Goal: Transaction & Acquisition: Purchase product/service

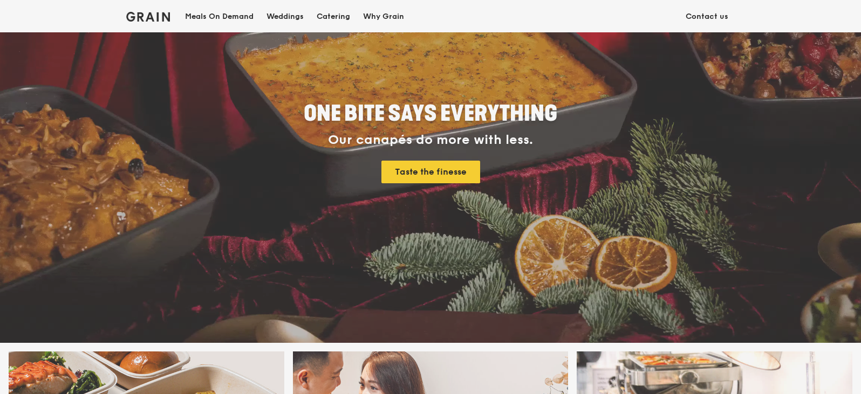
scroll to position [378, 0]
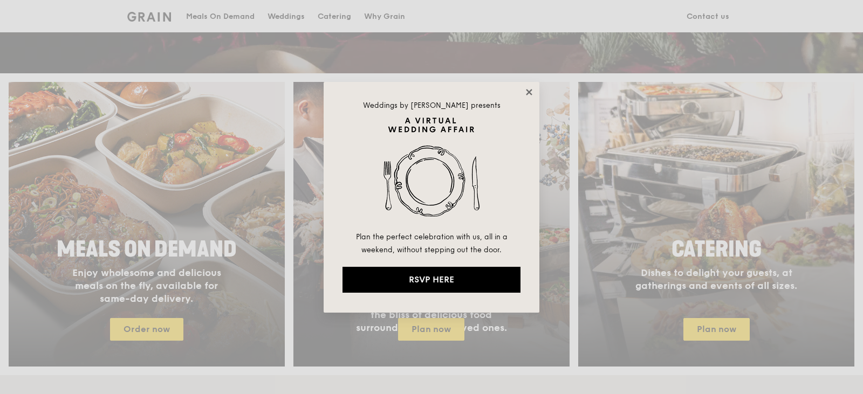
click at [530, 95] on icon at bounding box center [529, 92] width 10 height 10
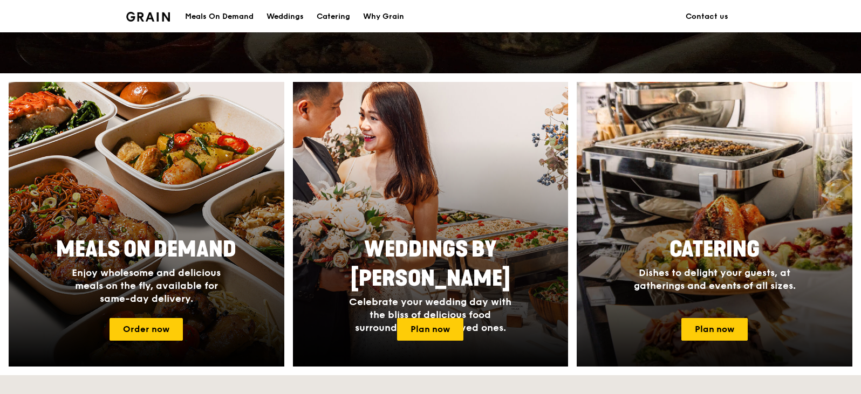
click at [748, 244] on span "Catering" at bounding box center [714, 250] width 90 height 26
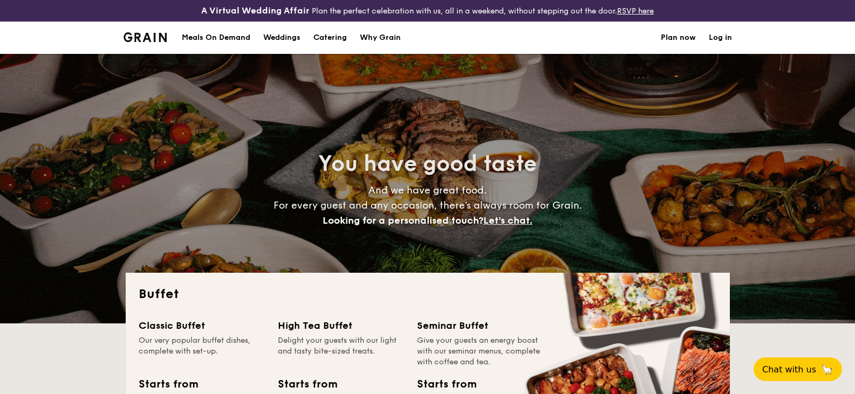
select select
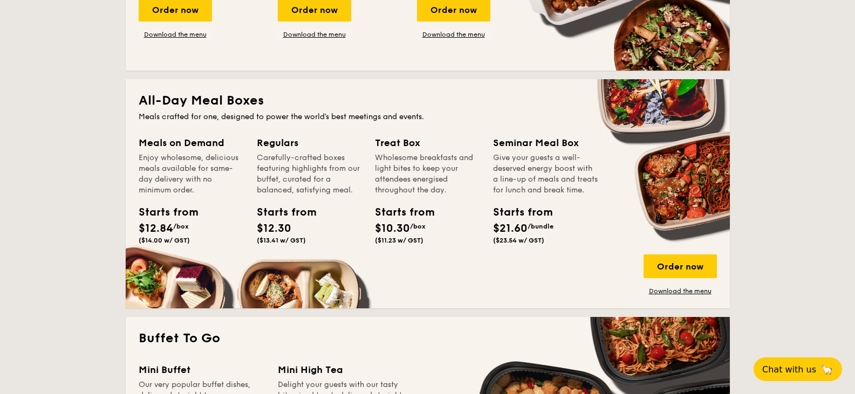
scroll to position [593, 0]
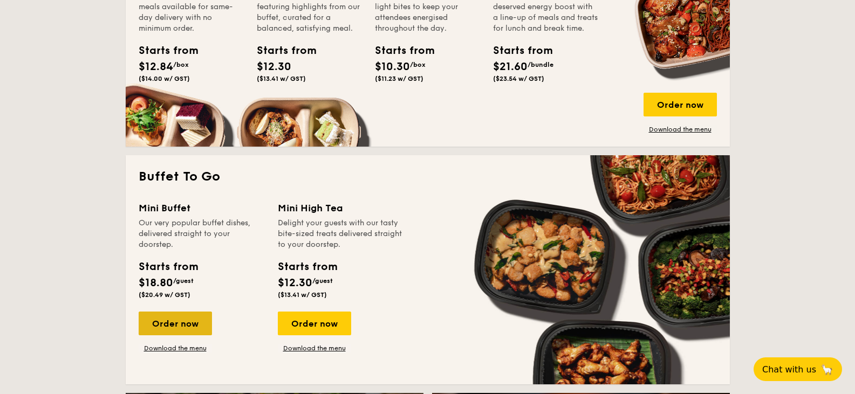
click at [181, 326] on div "Order now" at bounding box center [175, 324] width 73 height 24
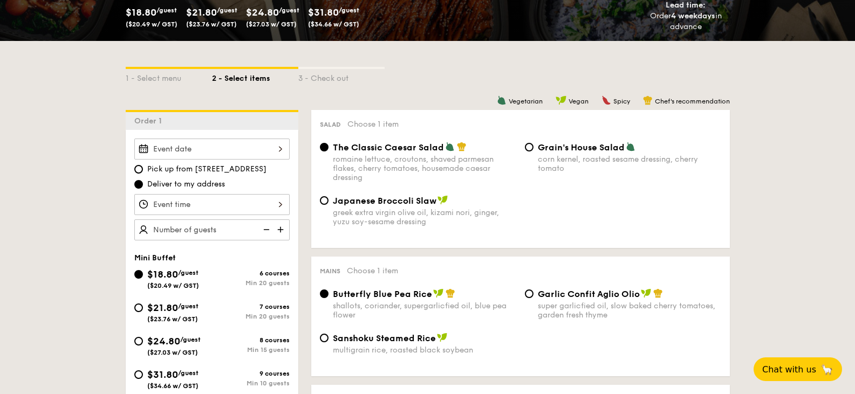
scroll to position [270, 0]
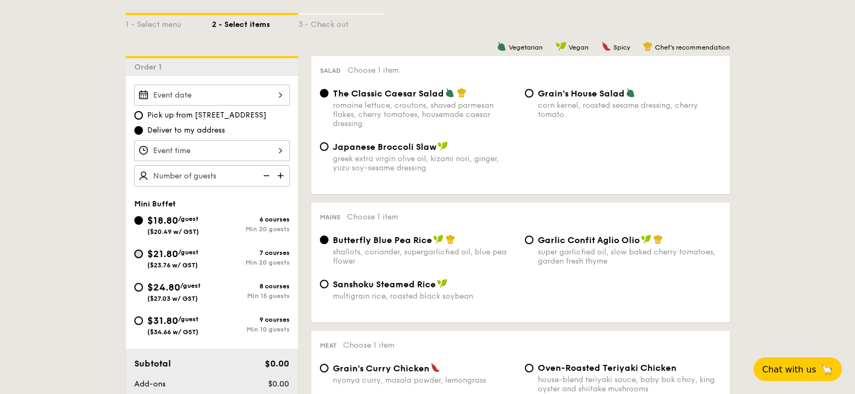
click at [138, 257] on input "$21.80 /guest ($23.76 w/ GST) 7 courses Min 20 guests" at bounding box center [138, 254] width 9 height 9
radio input "true"
radio input "false"
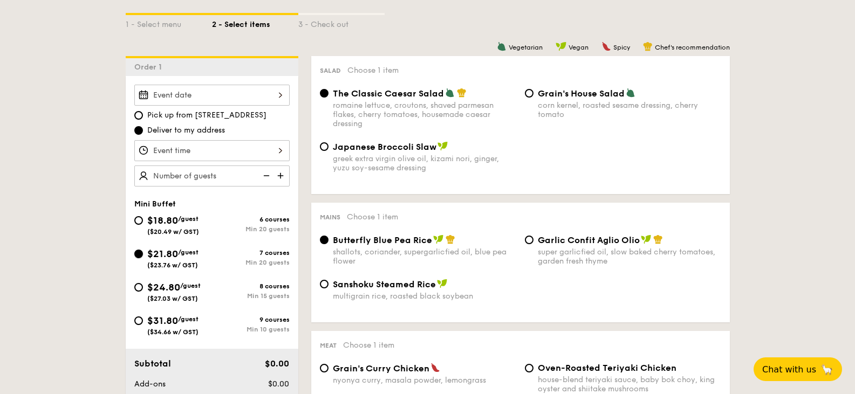
radio input "true"
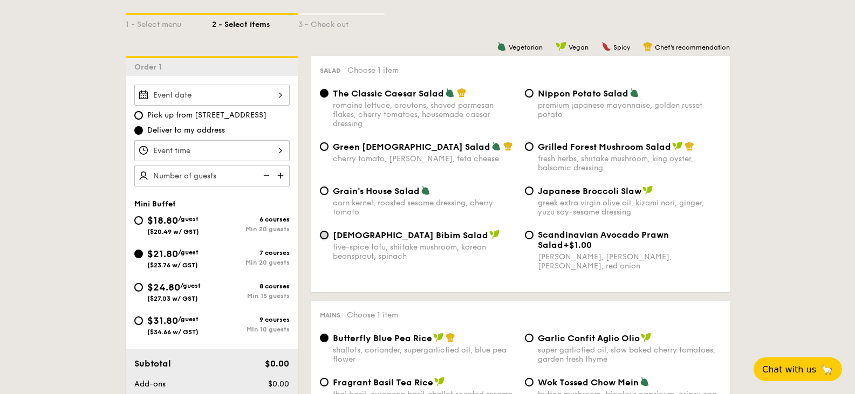
click at [323, 234] on input "Korean Bibim Salad five-spice tofu, shiitake mushroom, korean beansprout, spina…" at bounding box center [324, 235] width 9 height 9
radio input "true"
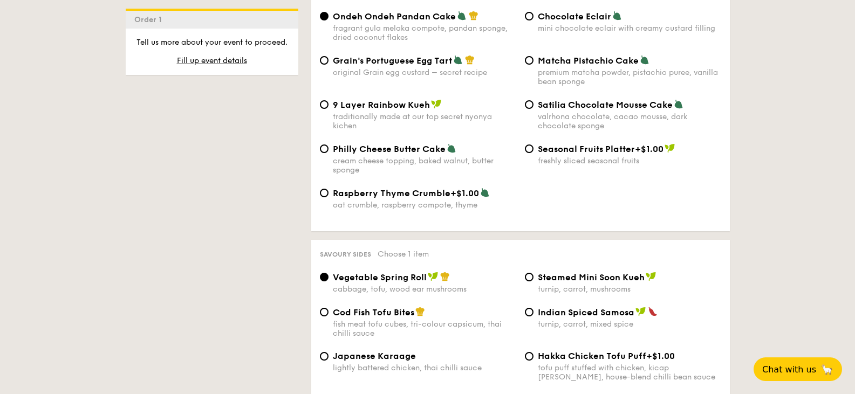
scroll to position [1726, 0]
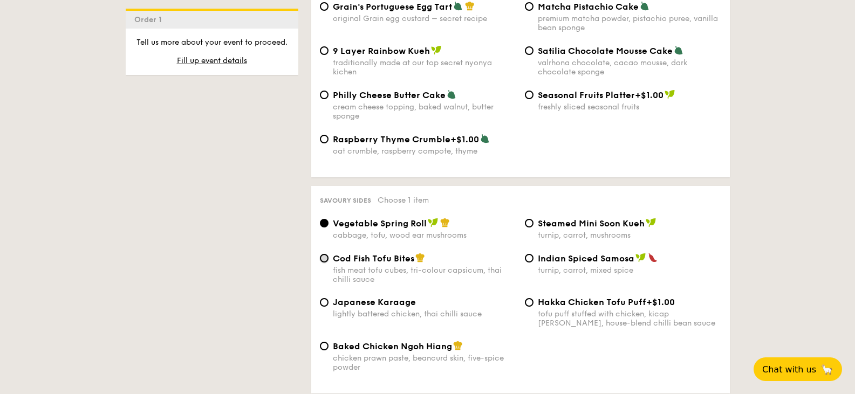
click at [326, 254] on input "Cod Fish Tofu Bites fish meat tofu cubes, tri-colour capsicum, thai chilli sauce" at bounding box center [324, 258] width 9 height 9
radio input "true"
click at [529, 219] on input "Steamed Mini Soon Kueh turnip, carrot, mushrooms" at bounding box center [529, 223] width 9 height 9
radio input "true"
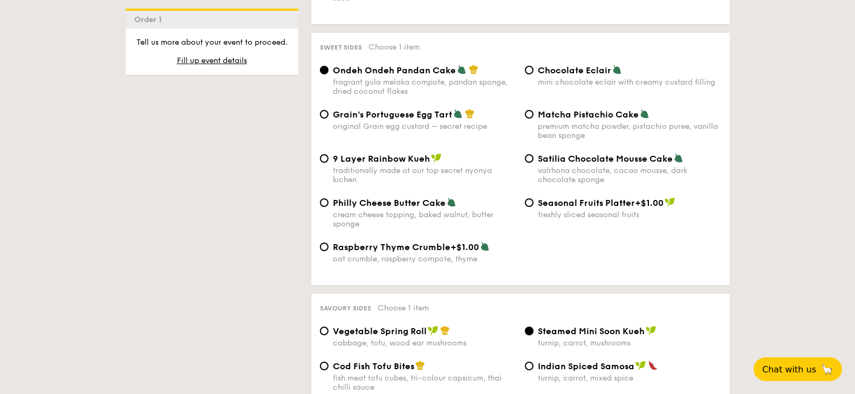
scroll to position [1564, 0]
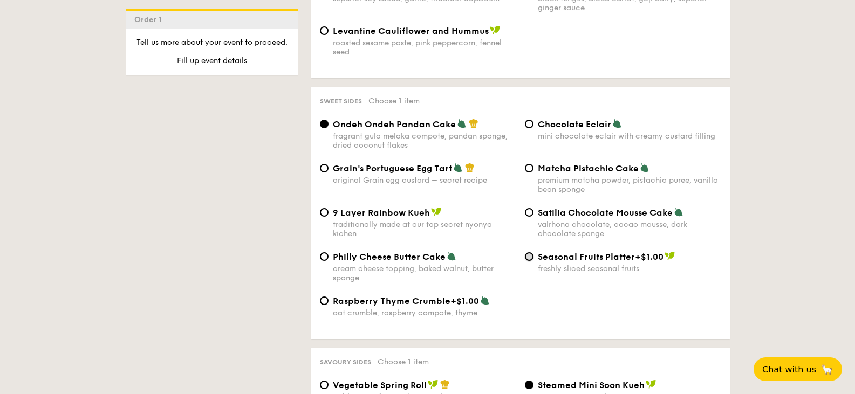
click at [528, 252] on input "Seasonal Fruits Platter +$1.00 freshly sliced seasonal fruits" at bounding box center [529, 256] width 9 height 9
radio input "true"
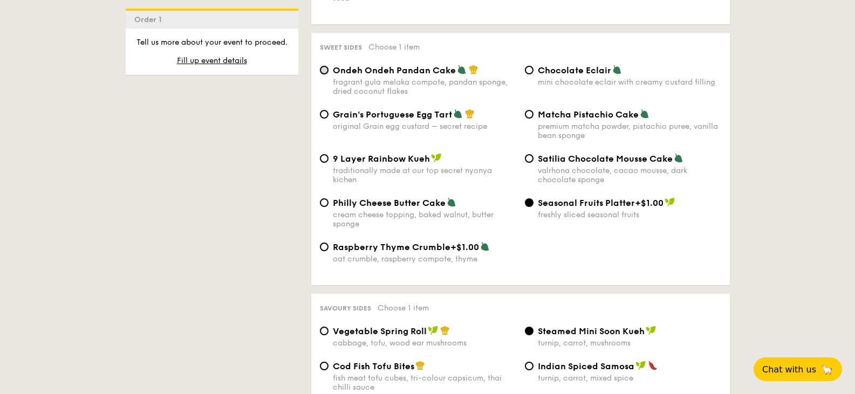
click at [325, 66] on input "Ondeh Ondeh Pandan Cake fragrant [PERSON_NAME] melaka compote, pandan sponge, d…" at bounding box center [324, 70] width 9 height 9
radio input "true"
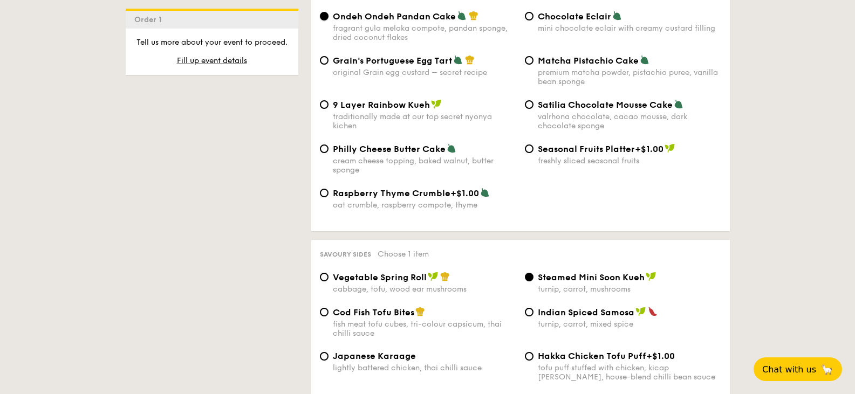
scroll to position [1726, 0]
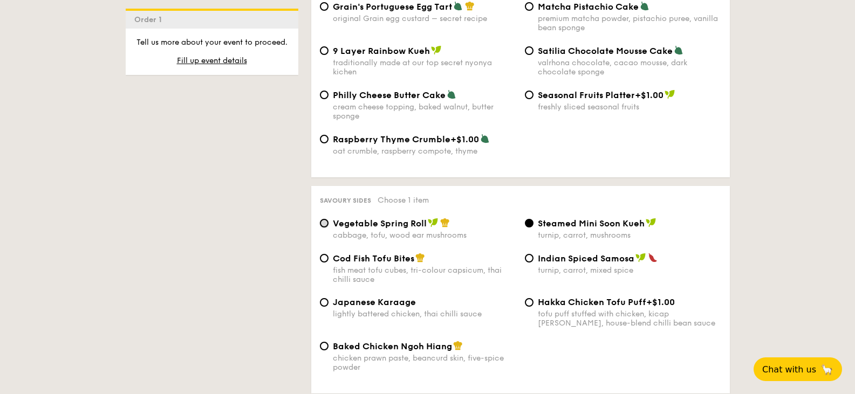
click at [326, 219] on input "Vegetable Spring Roll cabbage, tofu, wood ear mushrooms" at bounding box center [324, 223] width 9 height 9
radio input "true"
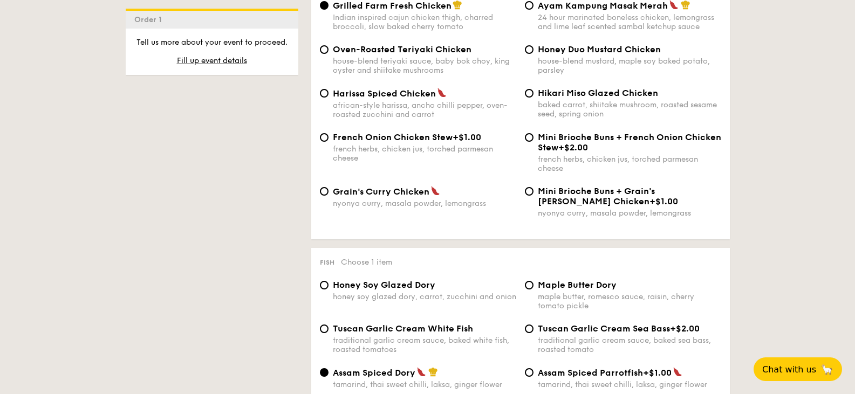
scroll to position [809, 0]
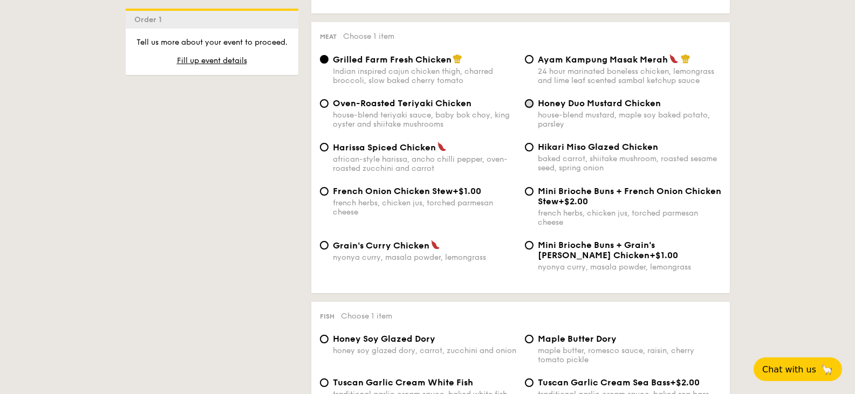
click at [526, 106] on input "Honey Duo Mustard Chicken house-blend mustard, maple soy baked potato, parsley" at bounding box center [529, 103] width 9 height 9
radio input "true"
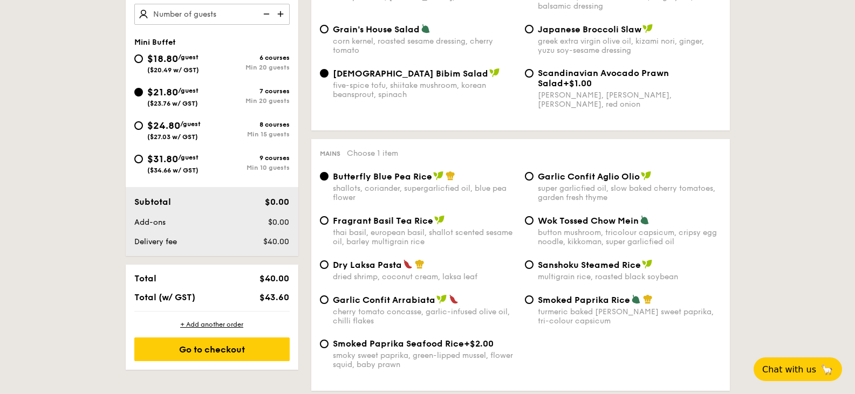
scroll to position [485, 0]
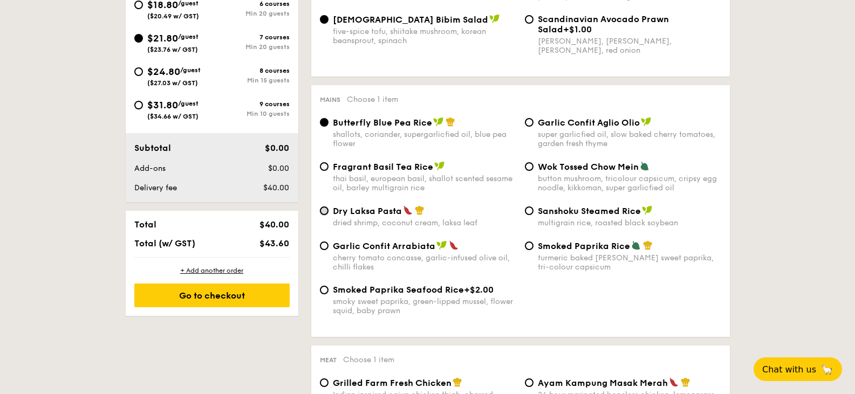
click at [325, 211] on input "Dry Laksa Pasta dried shrimp, coconut cream, laksa leaf" at bounding box center [324, 211] width 9 height 9
radio input "true"
click at [532, 169] on input "Wok Tossed Chow Mein button mushroom, tricolour capsicum, cripsy egg noodle, ki…" at bounding box center [529, 166] width 9 height 9
radio input "true"
click at [328, 125] on div "Butterfly Blue Pea Rice shallots, coriander, supergarlicfied oil, blue pea flow…" at bounding box center [418, 132] width 205 height 31
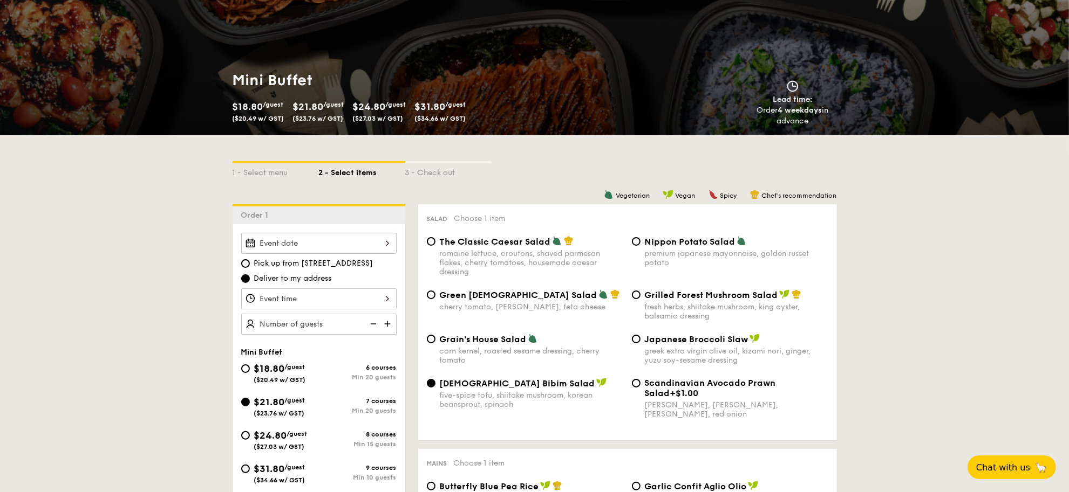
scroll to position [189, 0]
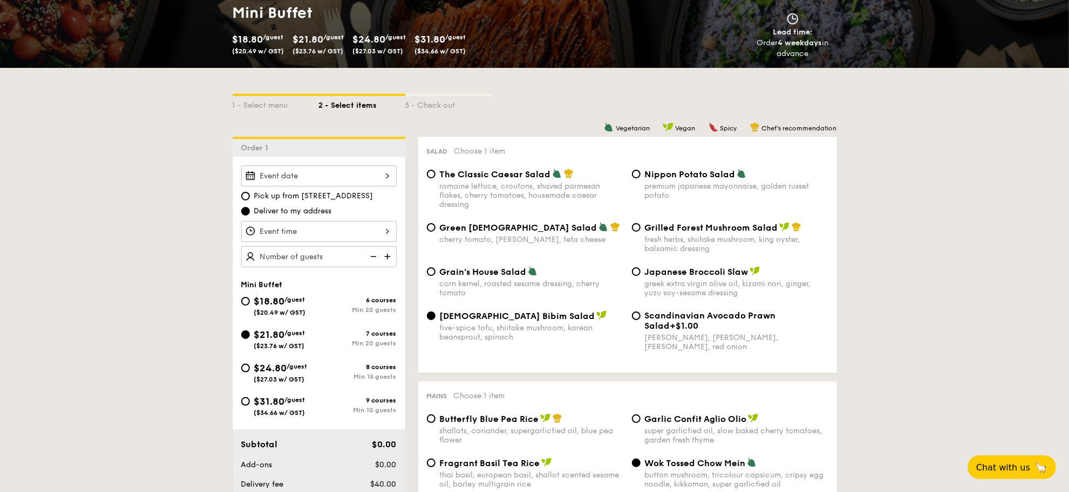
click at [366, 168] on div at bounding box center [318, 176] width 155 height 21
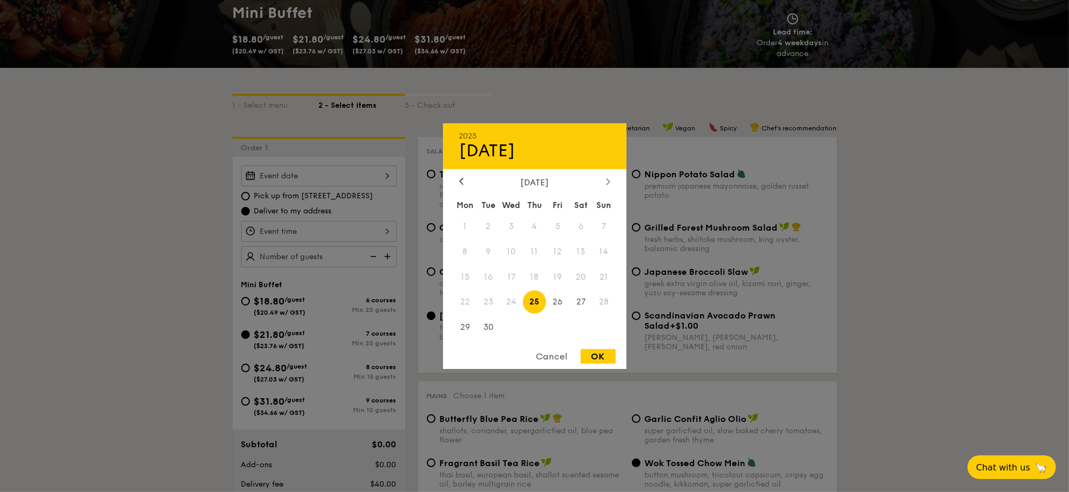
click at [607, 178] on icon at bounding box center [608, 181] width 4 height 7
click at [607, 179] on icon at bounding box center [607, 182] width 3 height 6
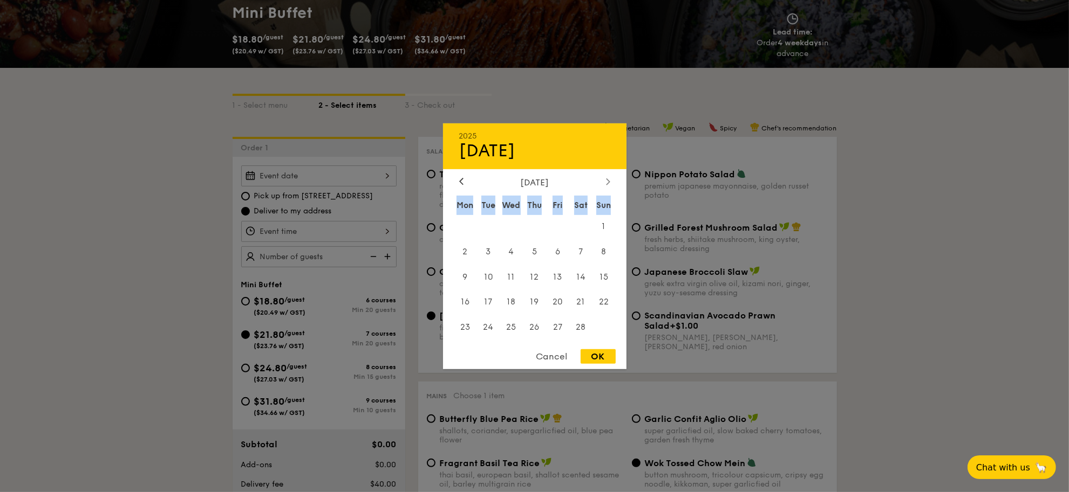
click at [607, 179] on icon at bounding box center [607, 182] width 3 height 6
click at [607, 177] on div "[DATE] Mon Tue Wed Thu Fri Sat Sun 1 2 3 4 5 6 7 8 9 10 11 12 13 14 15 16 17 18…" at bounding box center [534, 259] width 183 height 164
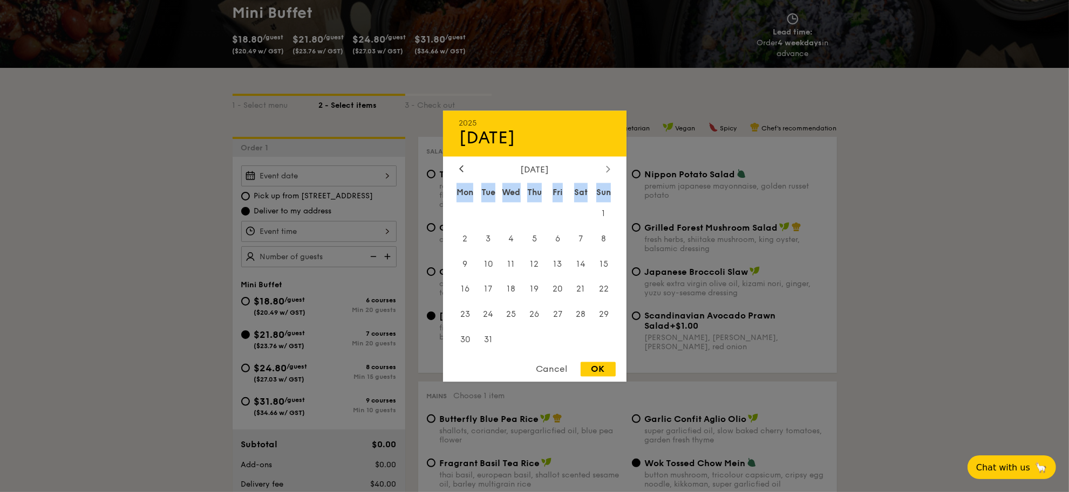
click at [607, 177] on div "[DATE] Mon Tue Wed Thu Fri Sat Sun 1 2 3 4 5 6 7 8 9 10 11 12 13 14 15 16 17 18…" at bounding box center [534, 259] width 183 height 189
click at [606, 169] on icon at bounding box center [608, 169] width 4 height 7
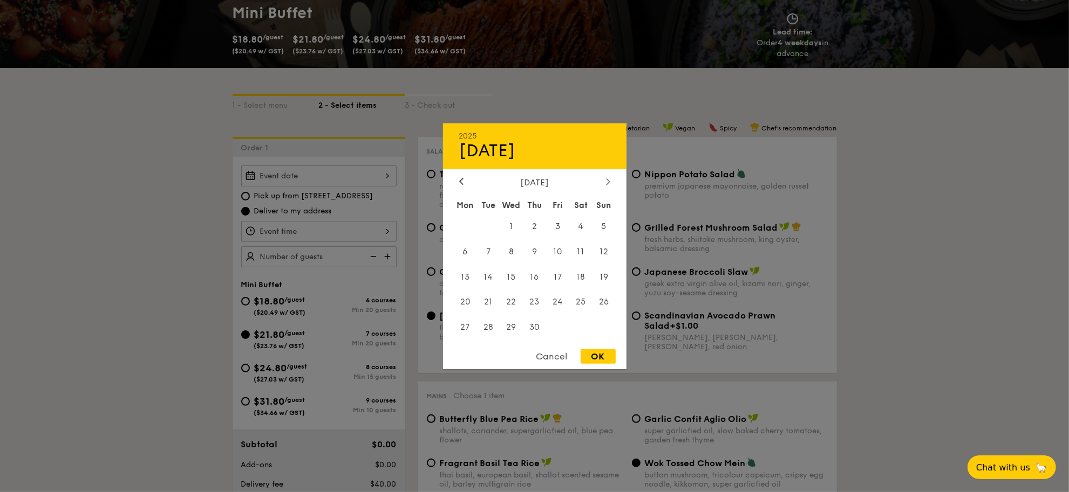
click at [606, 169] on div "2025 Sep [DATE] Tue Wed Thu Fri Sat Sun 1 2 3 4 5 6 7 8 9 10 11 12 13 14 15 16 …" at bounding box center [534, 246] width 183 height 246
click at [459, 181] on icon at bounding box center [461, 181] width 4 height 7
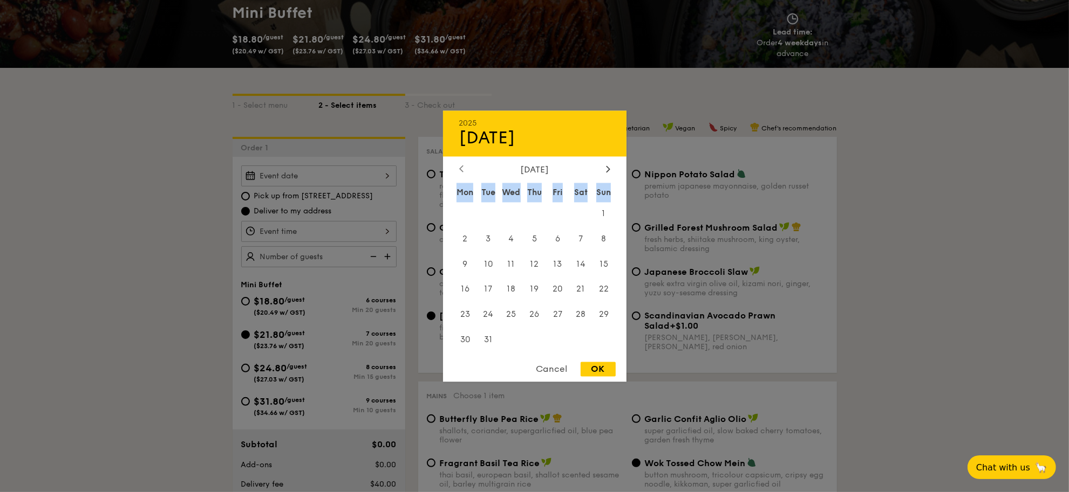
click at [459, 183] on div "Mon" at bounding box center [465, 192] width 23 height 19
click at [461, 166] on icon at bounding box center [461, 169] width 3 height 6
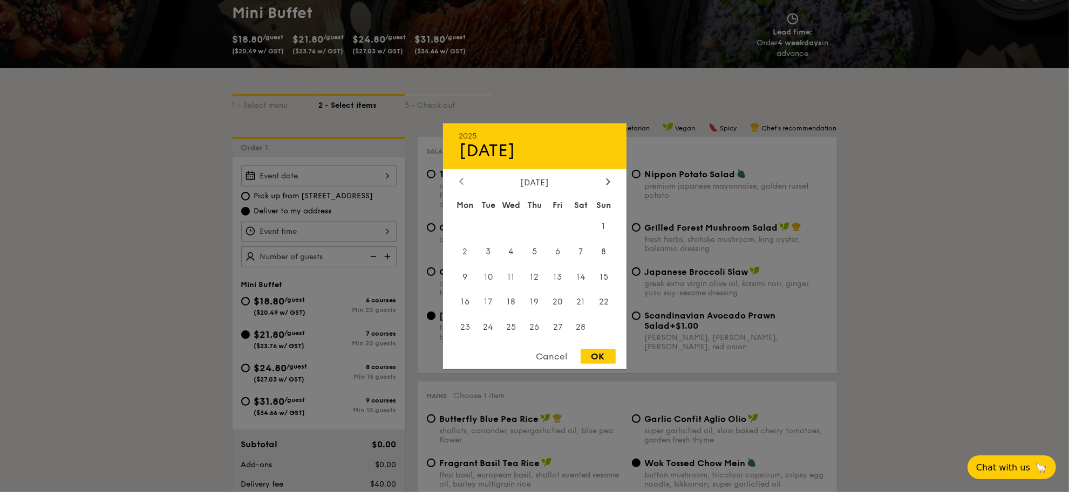
click at [461, 166] on div "[DATE]" at bounding box center [534, 146] width 183 height 46
click at [461, 179] on icon at bounding box center [461, 182] width 3 height 6
click at [561, 326] on span "28" at bounding box center [557, 327] width 23 height 23
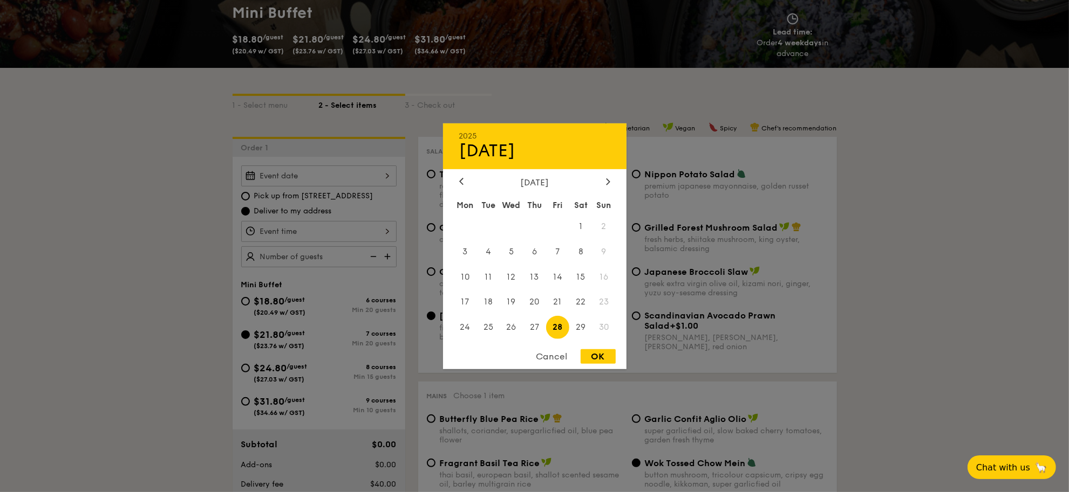
click at [596, 360] on div "OK" at bounding box center [597, 357] width 35 height 15
type input "[DATE]"
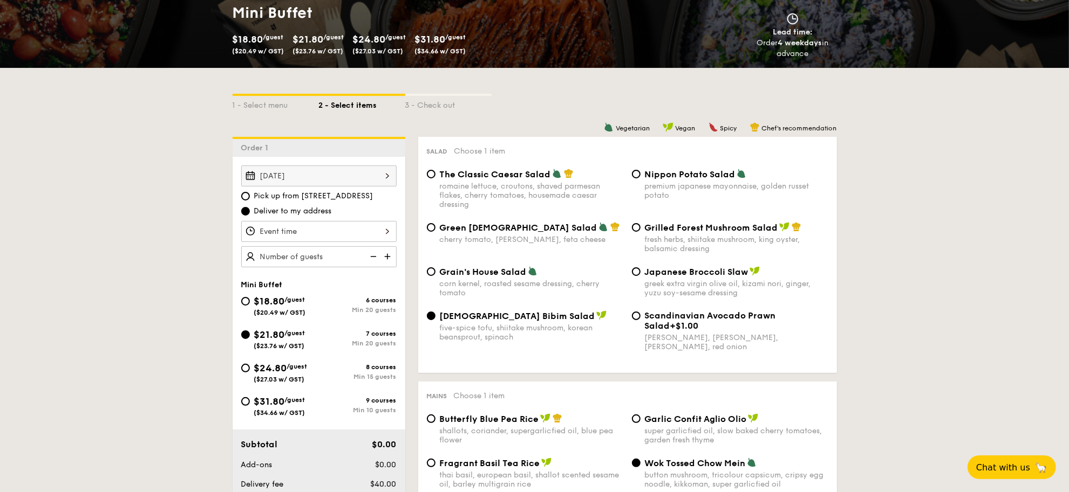
click at [361, 229] on div at bounding box center [318, 231] width 155 height 21
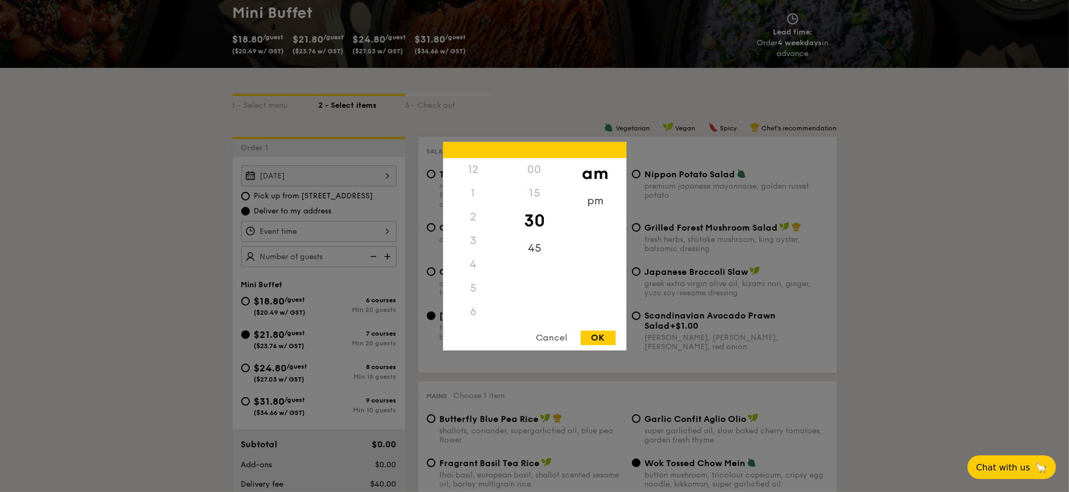
scroll to position [117, 0]
click at [468, 319] on div "11" at bounding box center [473, 325] width 61 height 31
click at [598, 333] on div "OK" at bounding box center [597, 338] width 35 height 15
type input "11:30AM"
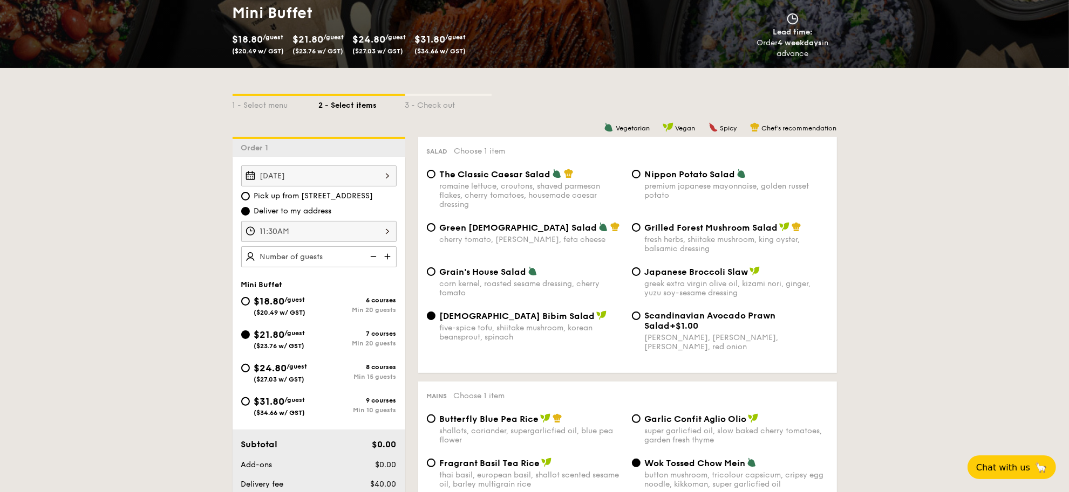
click at [368, 255] on img at bounding box center [372, 257] width 16 height 20
click at [392, 255] on img at bounding box center [388, 257] width 16 height 20
click at [373, 257] on img at bounding box center [372, 257] width 16 height 20
type input "25 guests"
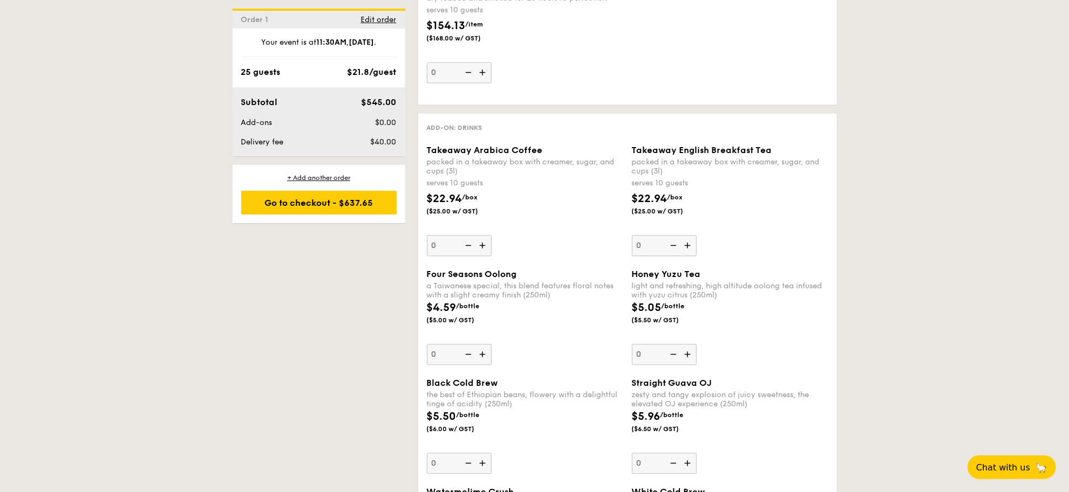
scroll to position [2212, 0]
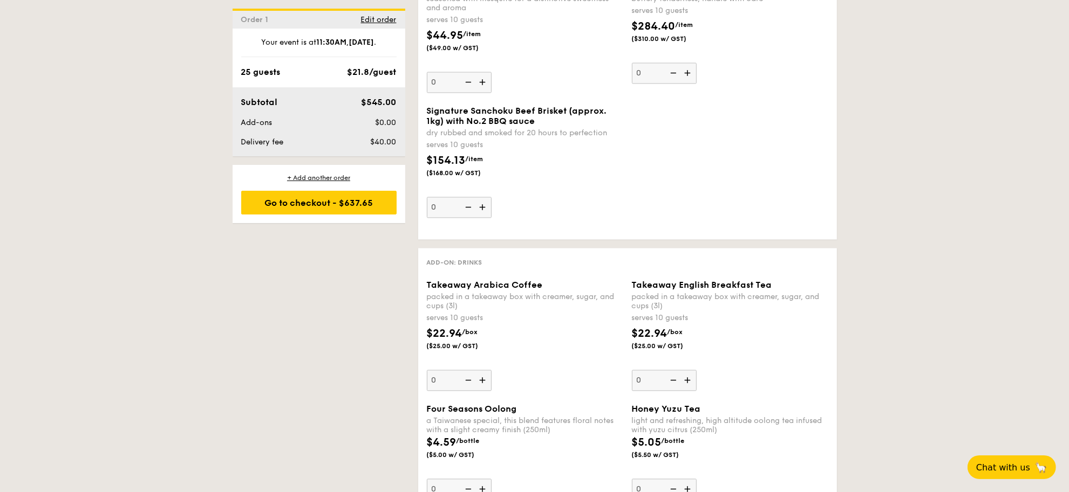
click at [479, 391] on img at bounding box center [483, 380] width 16 height 20
click at [479, 391] on input "0" at bounding box center [459, 380] width 65 height 21
type input "1"
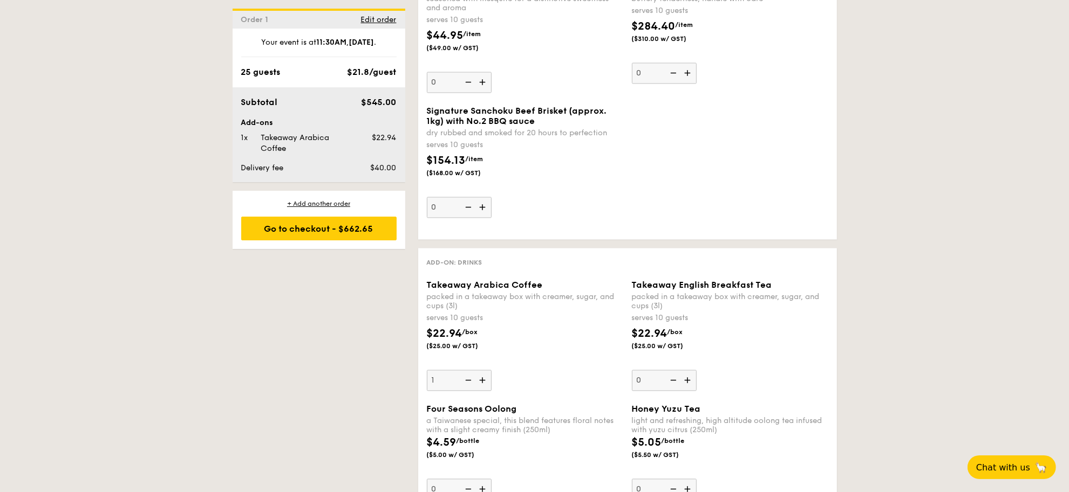
click at [689, 391] on img at bounding box center [688, 380] width 16 height 20
click at [689, 391] on input "0" at bounding box center [664, 380] width 65 height 21
type input "1"
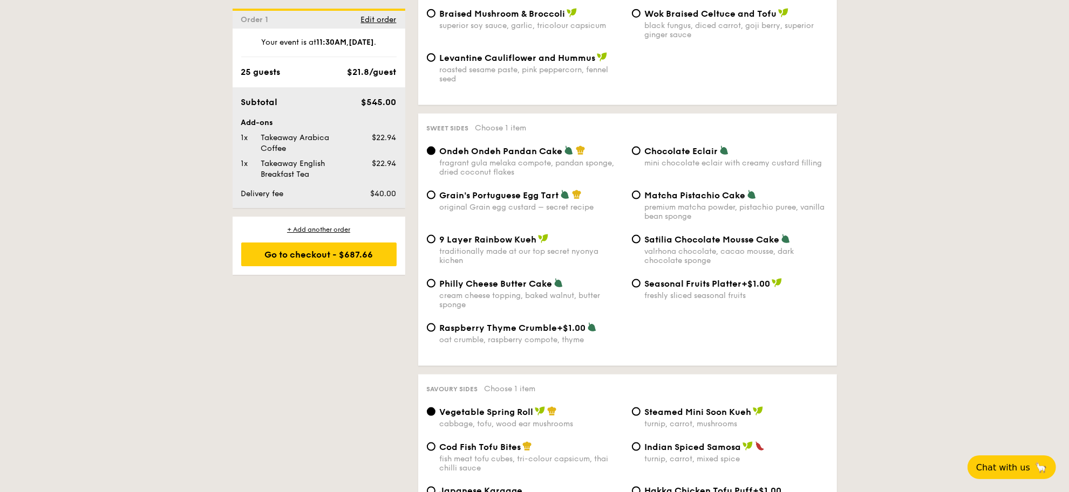
scroll to position [1470, 0]
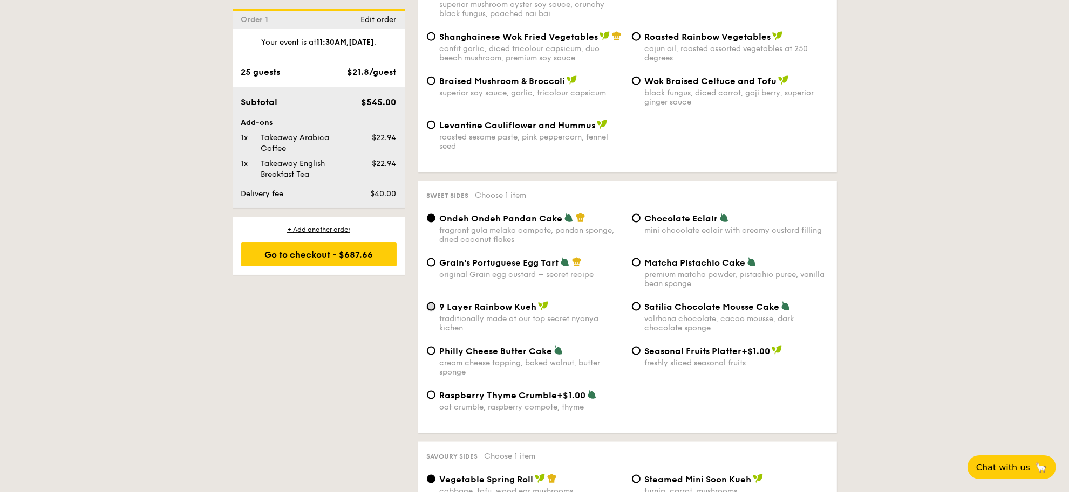
click at [433, 311] on input "9 Layer Rainbow Kueh traditionally made at our top secret nyonya kichen" at bounding box center [431, 307] width 9 height 9
radio input "true"
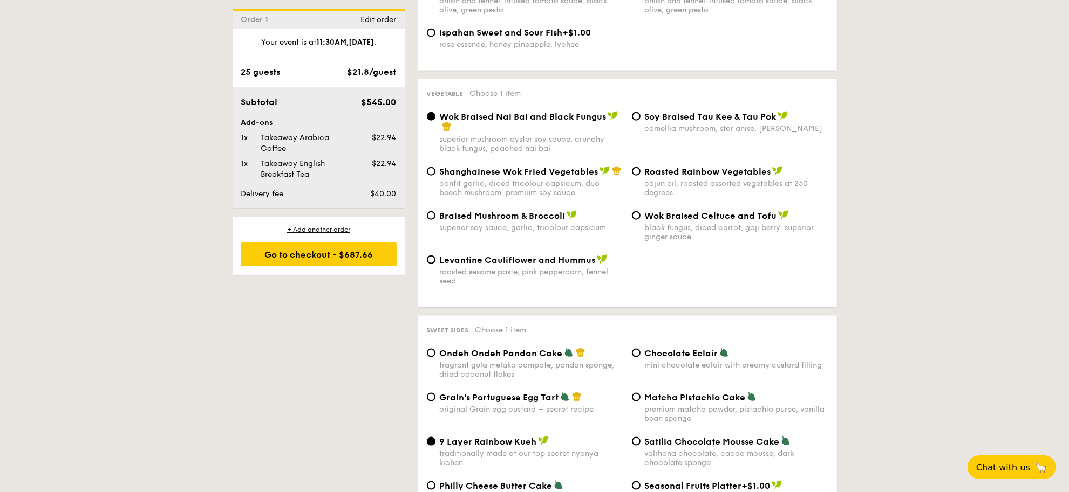
scroll to position [1268, 0]
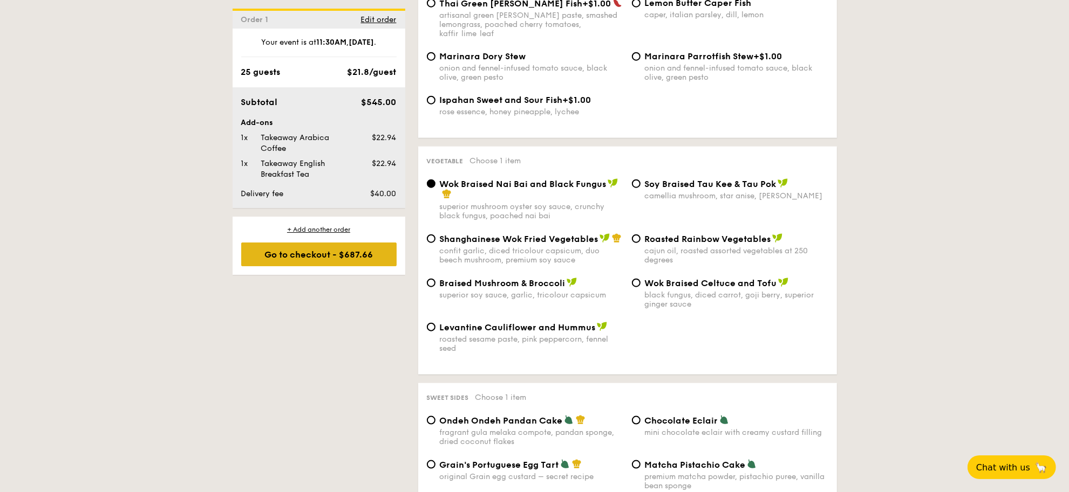
click at [375, 259] on div "Go to checkout - $687.66" at bounding box center [318, 255] width 155 height 24
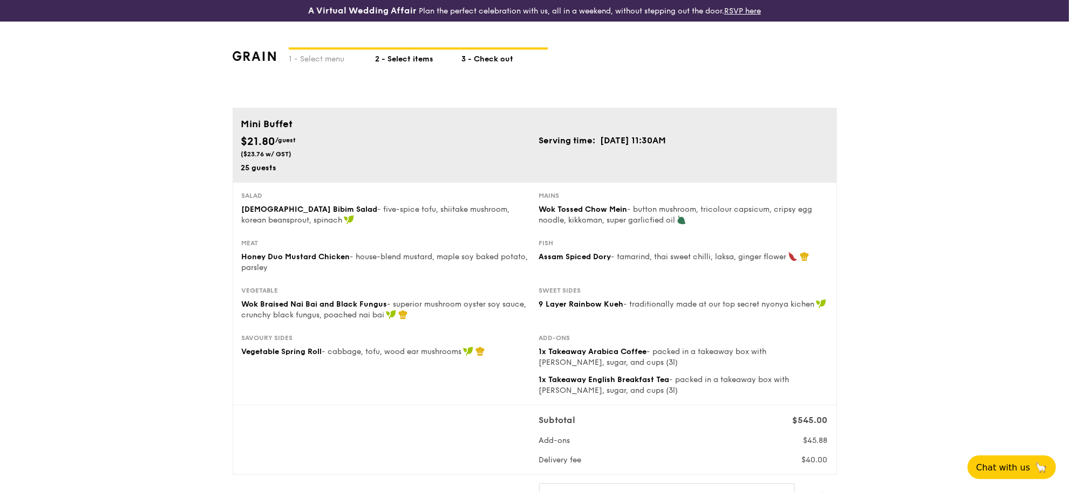
click at [414, 56] on div "2 - Select items" at bounding box center [418, 57] width 86 height 15
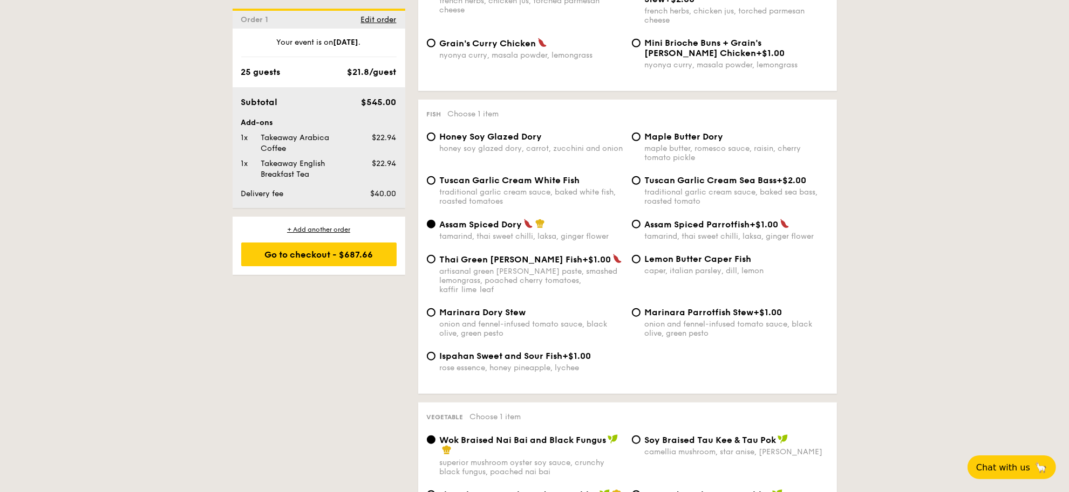
scroll to position [944, 0]
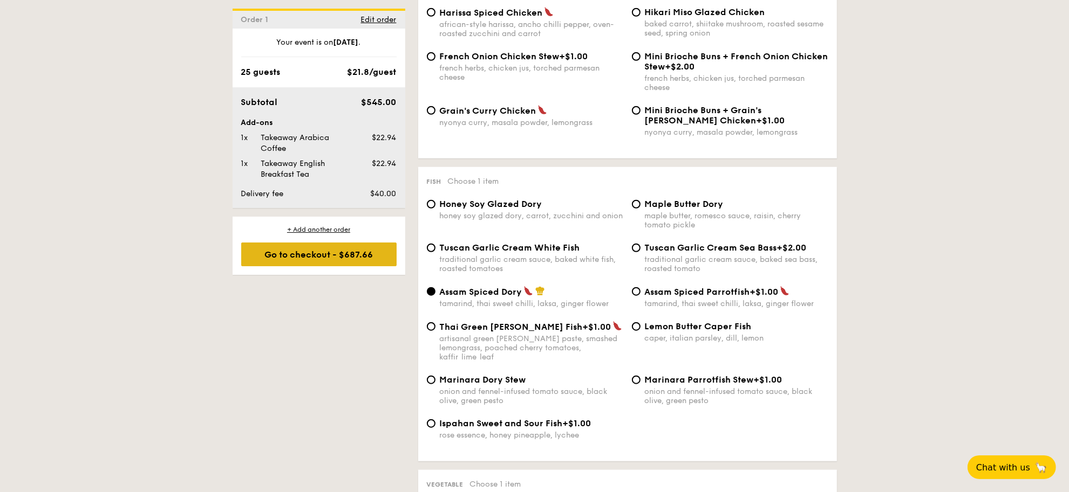
click at [336, 249] on div "Go to checkout - $687.66" at bounding box center [318, 255] width 155 height 24
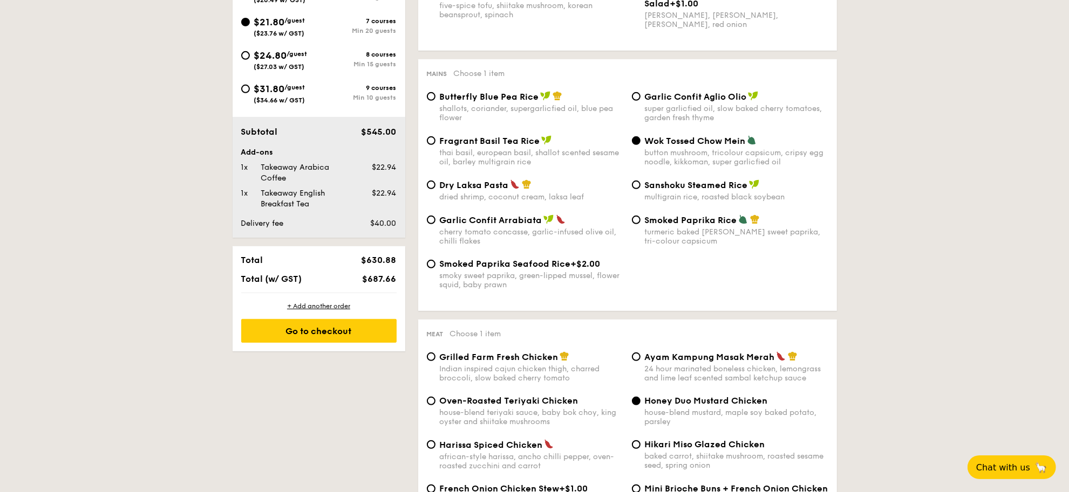
scroll to position [646, 0]
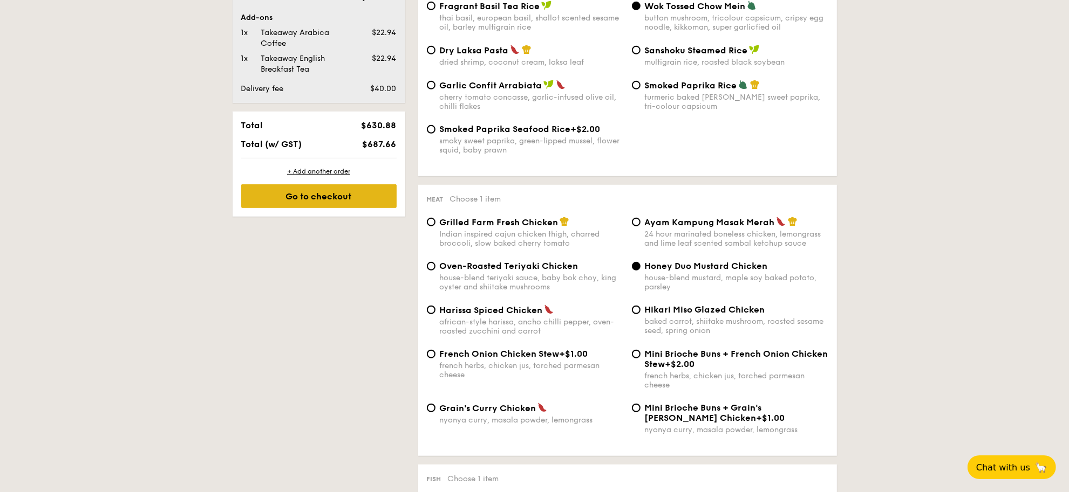
click at [386, 195] on div "Go to checkout" at bounding box center [318, 196] width 155 height 24
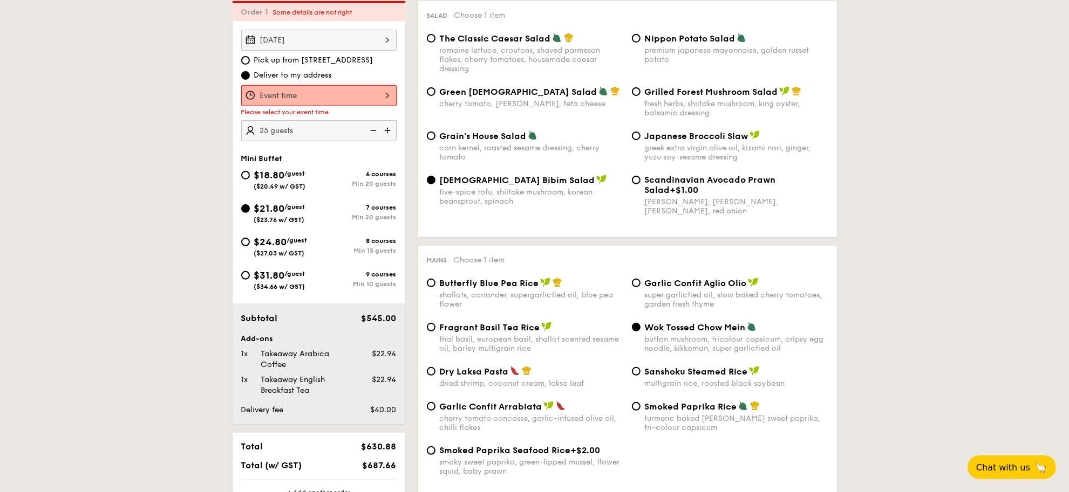
scroll to position [309, 0]
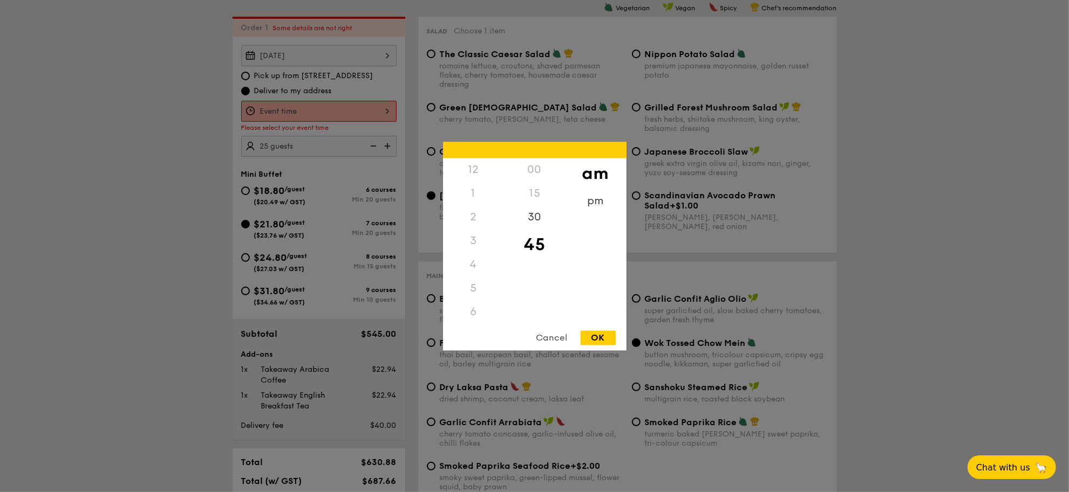
click at [341, 111] on div "12 1 2 3 4 5 6 7 8 9 10 11 00 15 30 45 am pm Cancel OK" at bounding box center [318, 111] width 155 height 21
click at [472, 318] on div "11" at bounding box center [473, 325] width 61 height 31
click at [540, 215] on div "30" at bounding box center [534, 221] width 61 height 31
click at [599, 335] on div "OK" at bounding box center [597, 338] width 35 height 15
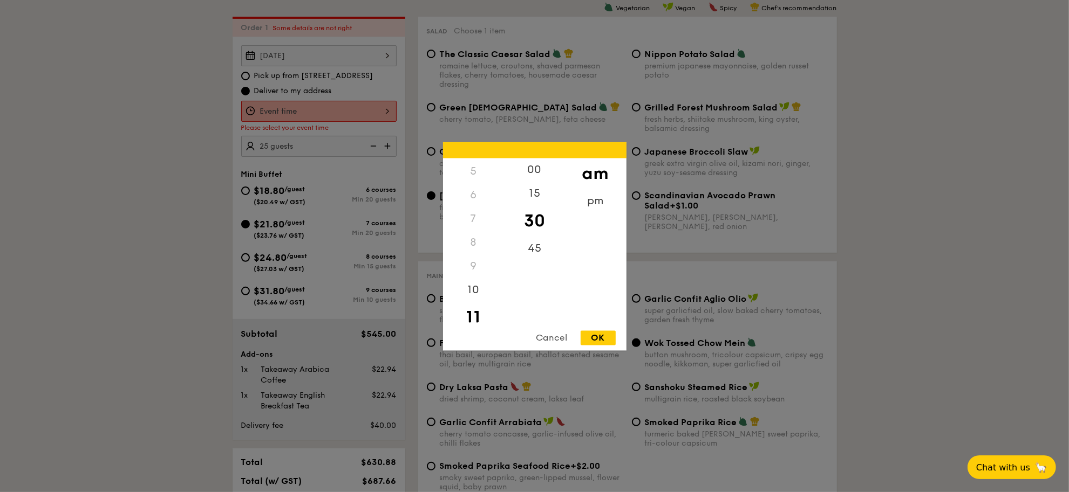
type input "11:30AM"
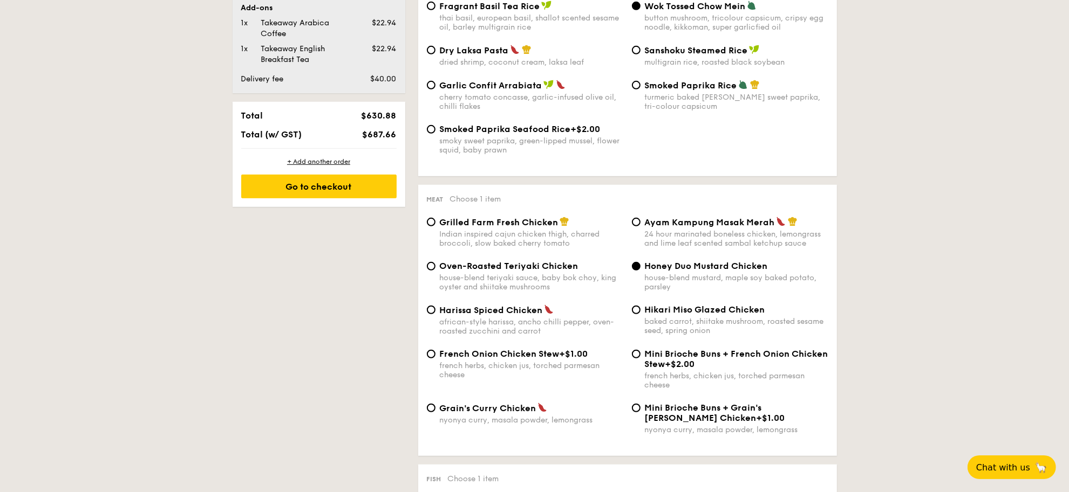
scroll to position [714, 0]
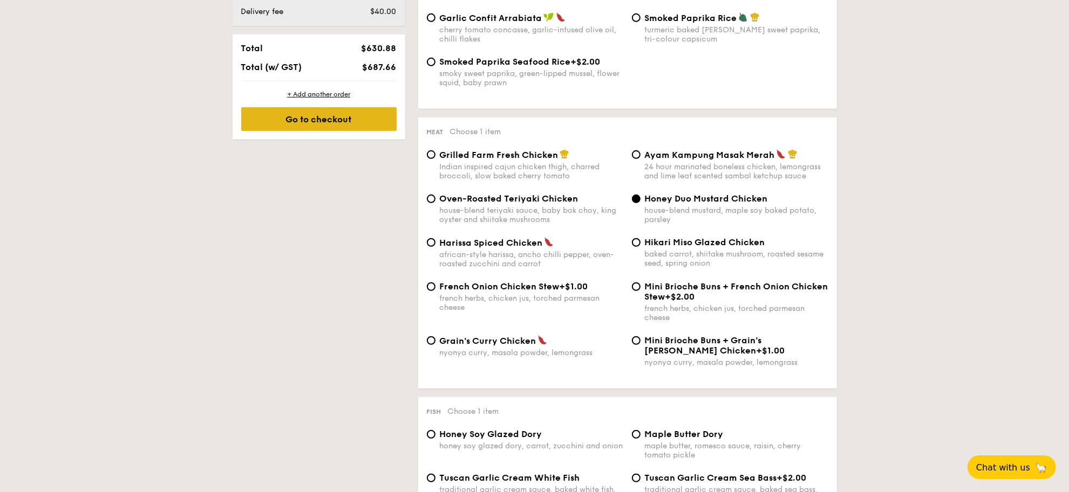
click at [348, 122] on div "Go to checkout" at bounding box center [318, 119] width 155 height 24
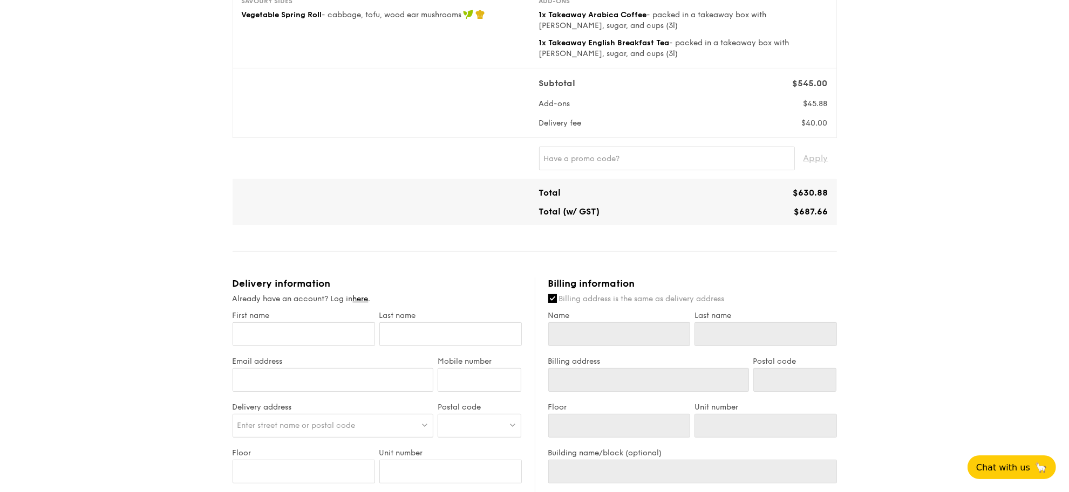
scroll to position [607, 0]
